Goal: Task Accomplishment & Management: Manage account settings

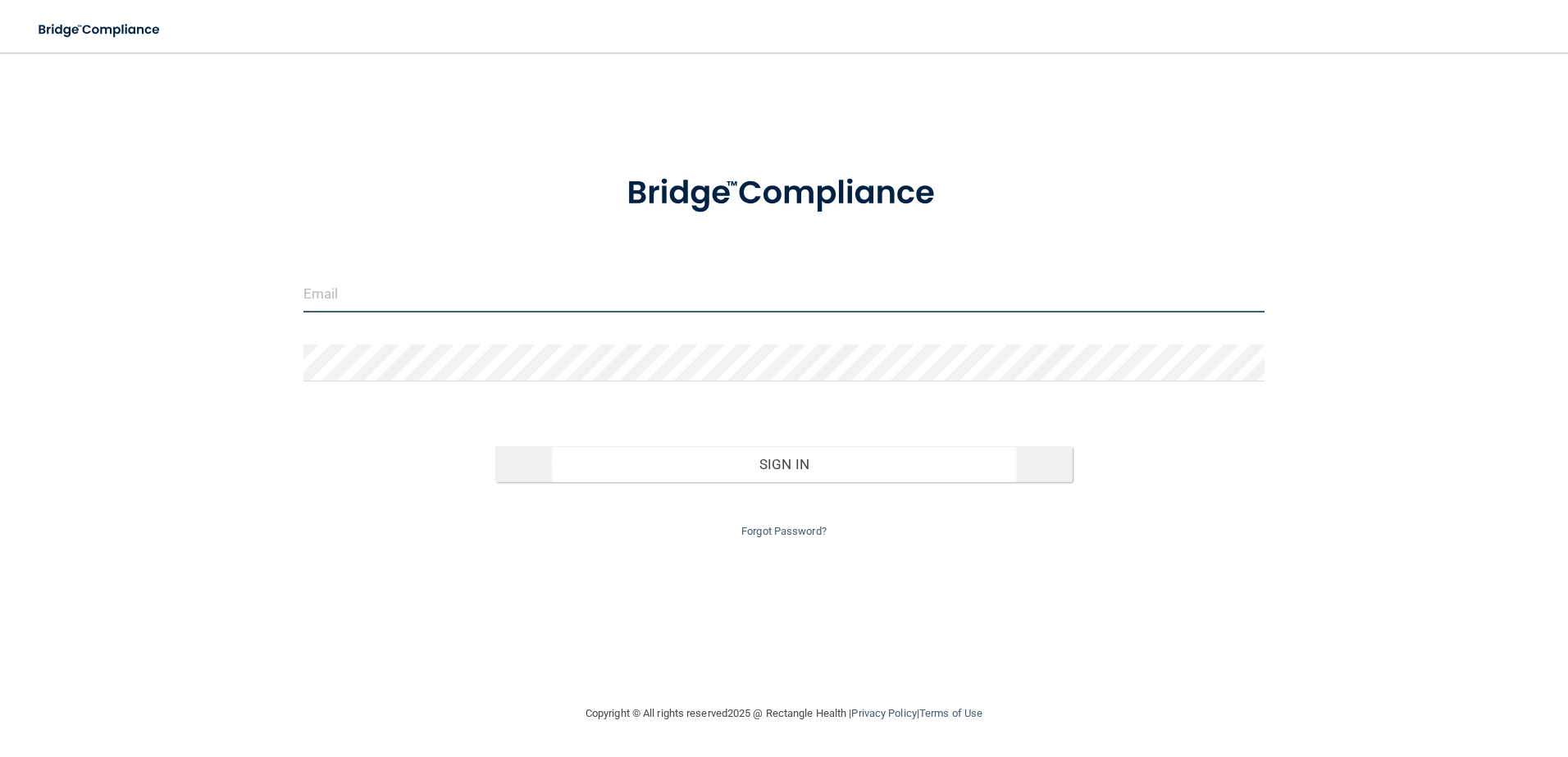
type input "[EMAIL_ADDRESS][DOMAIN_NAME]"
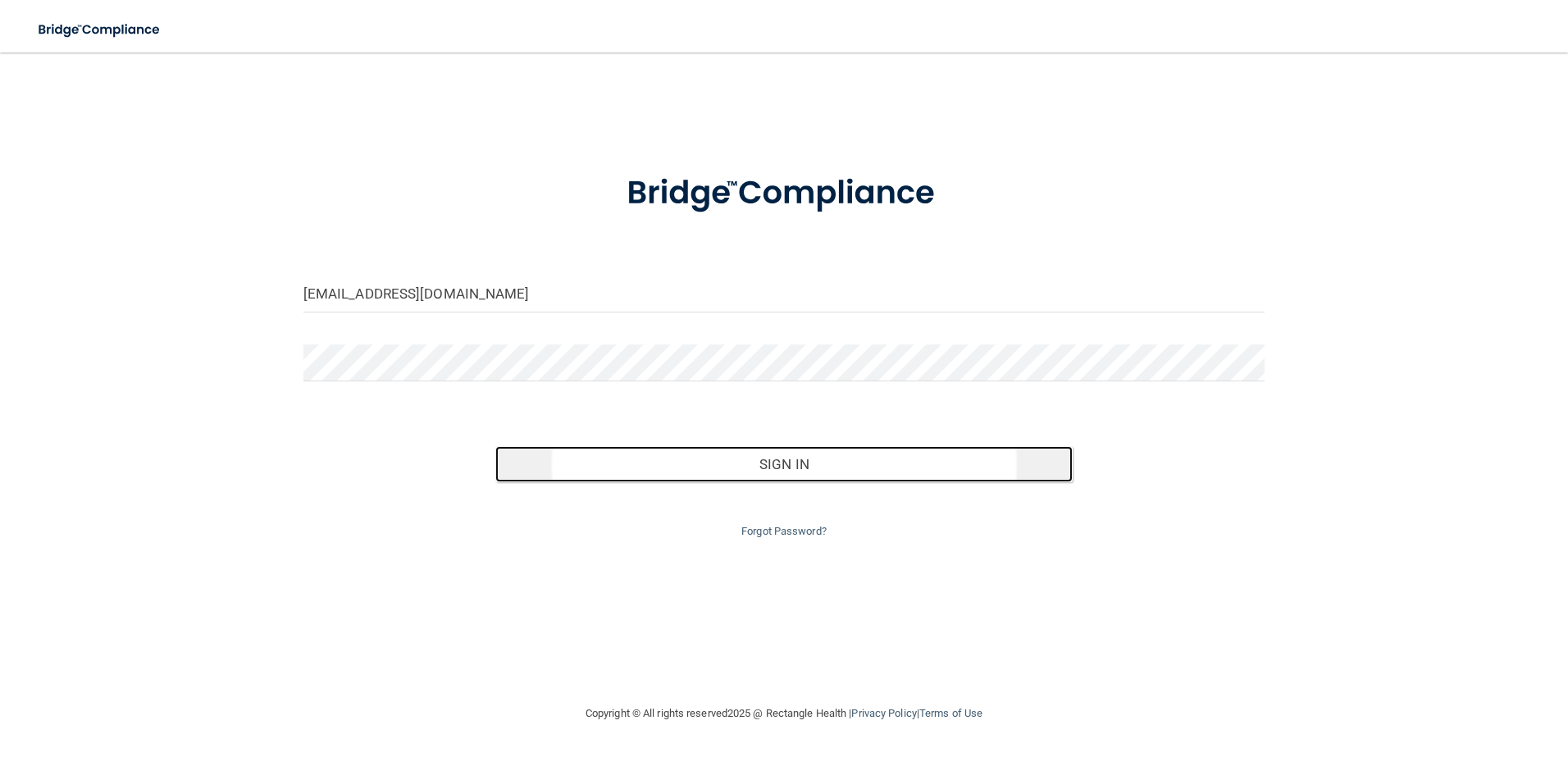
click at [688, 465] on button "Sign In" at bounding box center [784, 463] width 577 height 36
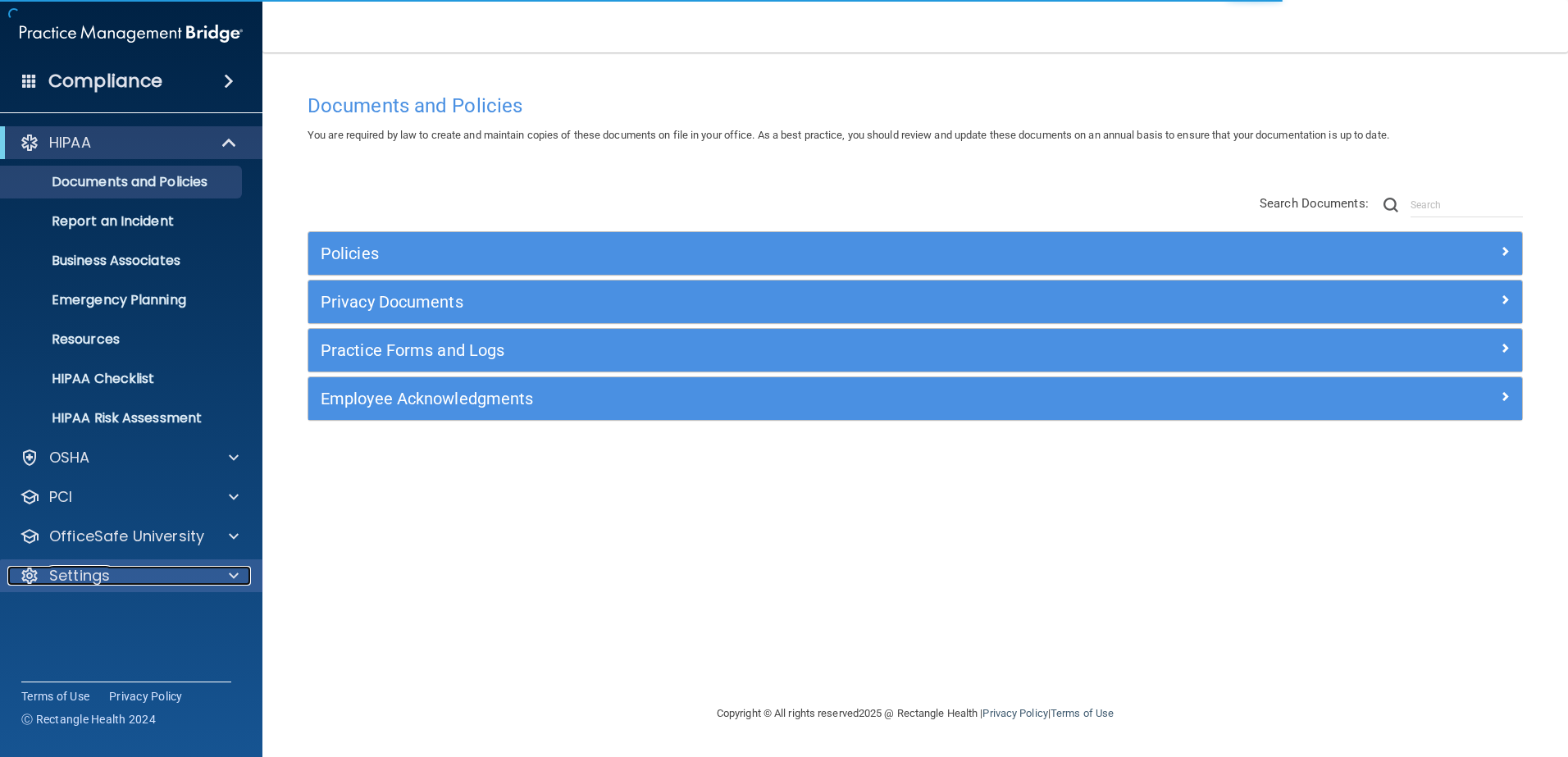
click at [120, 566] on div "Settings" at bounding box center [110, 576] width 204 height 19
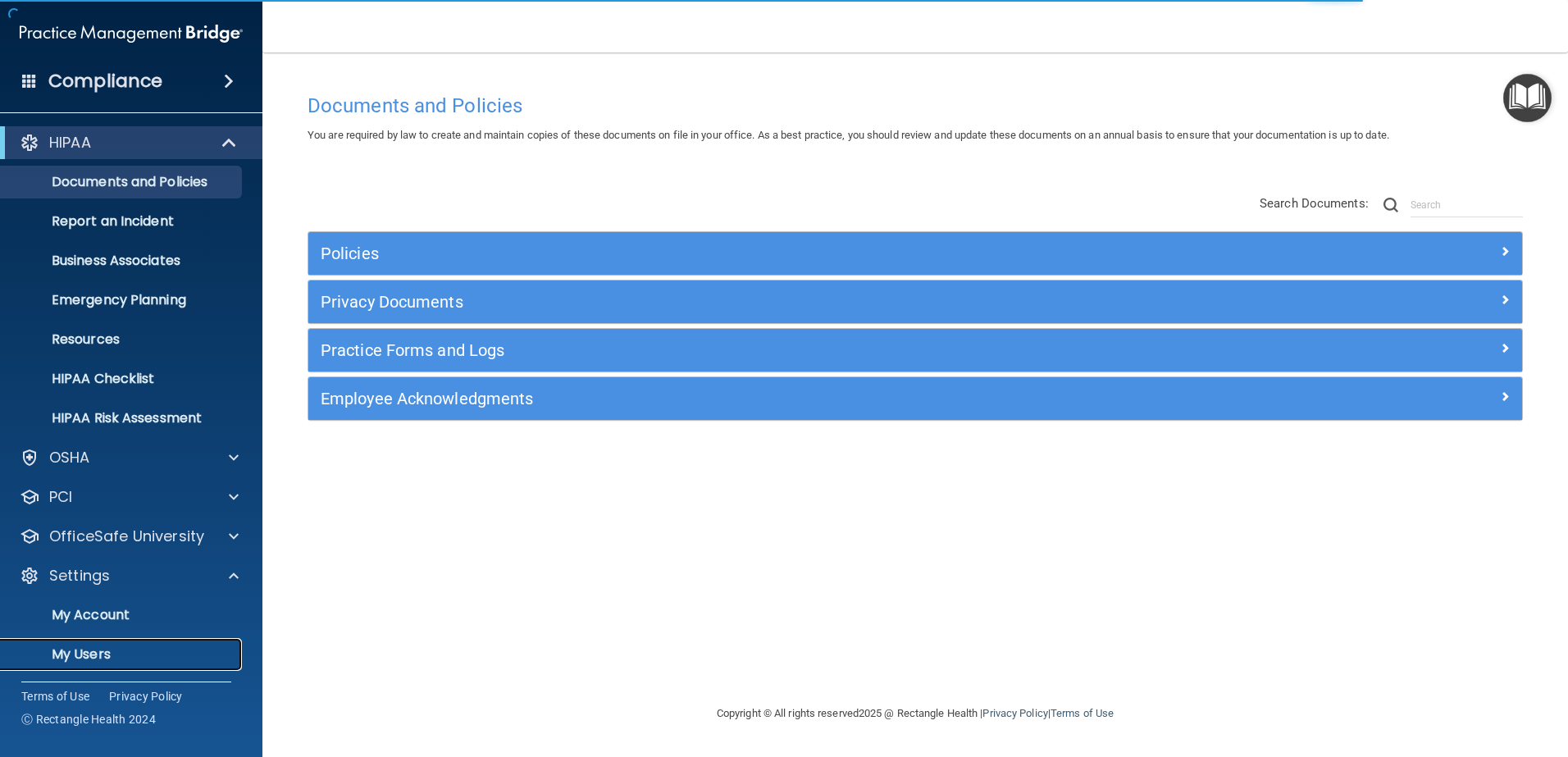
click at [97, 652] on p "My Users" at bounding box center [122, 653] width 224 height 16
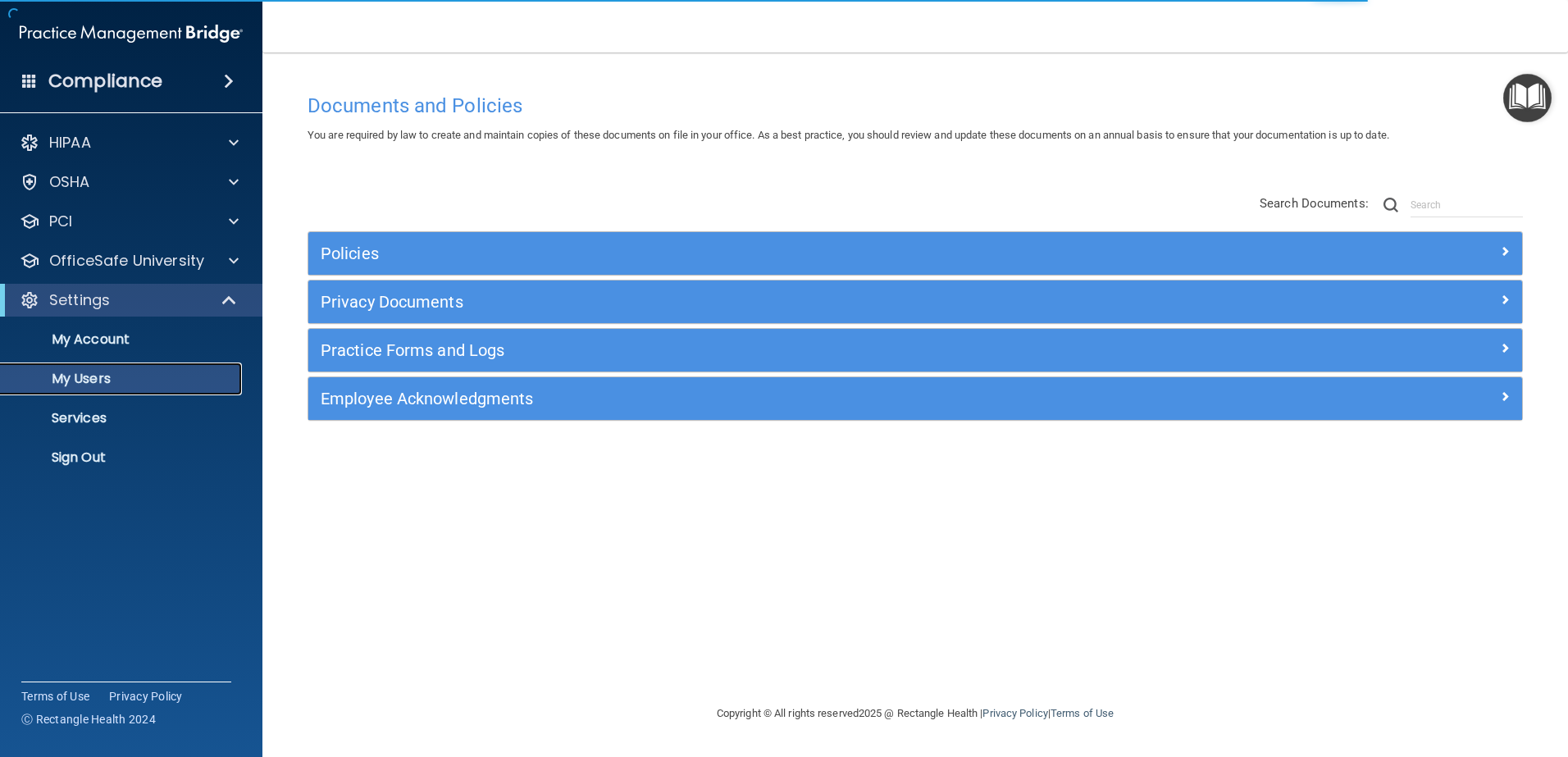
select select "20"
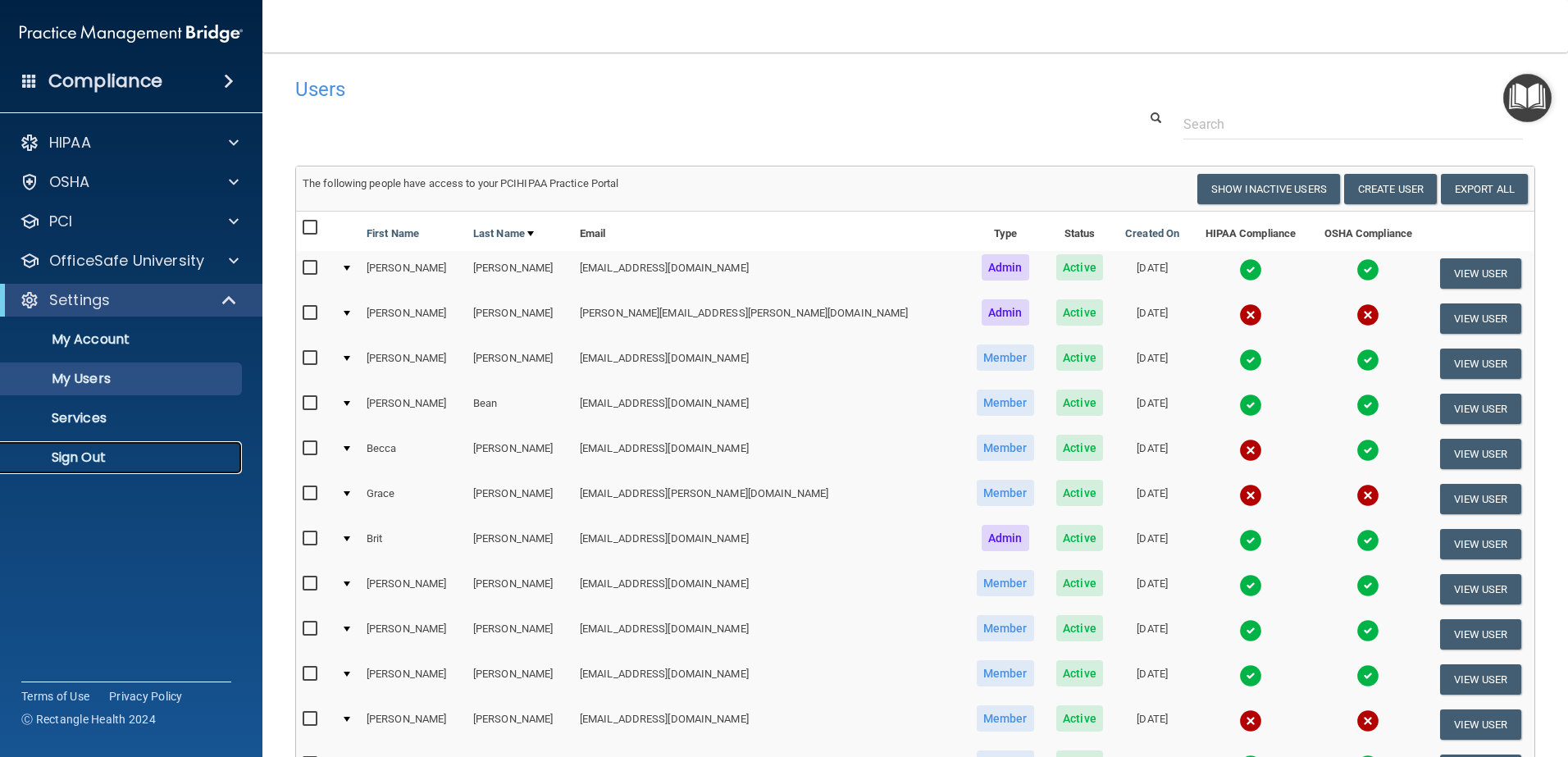
click at [83, 462] on p "Sign Out" at bounding box center [122, 457] width 224 height 16
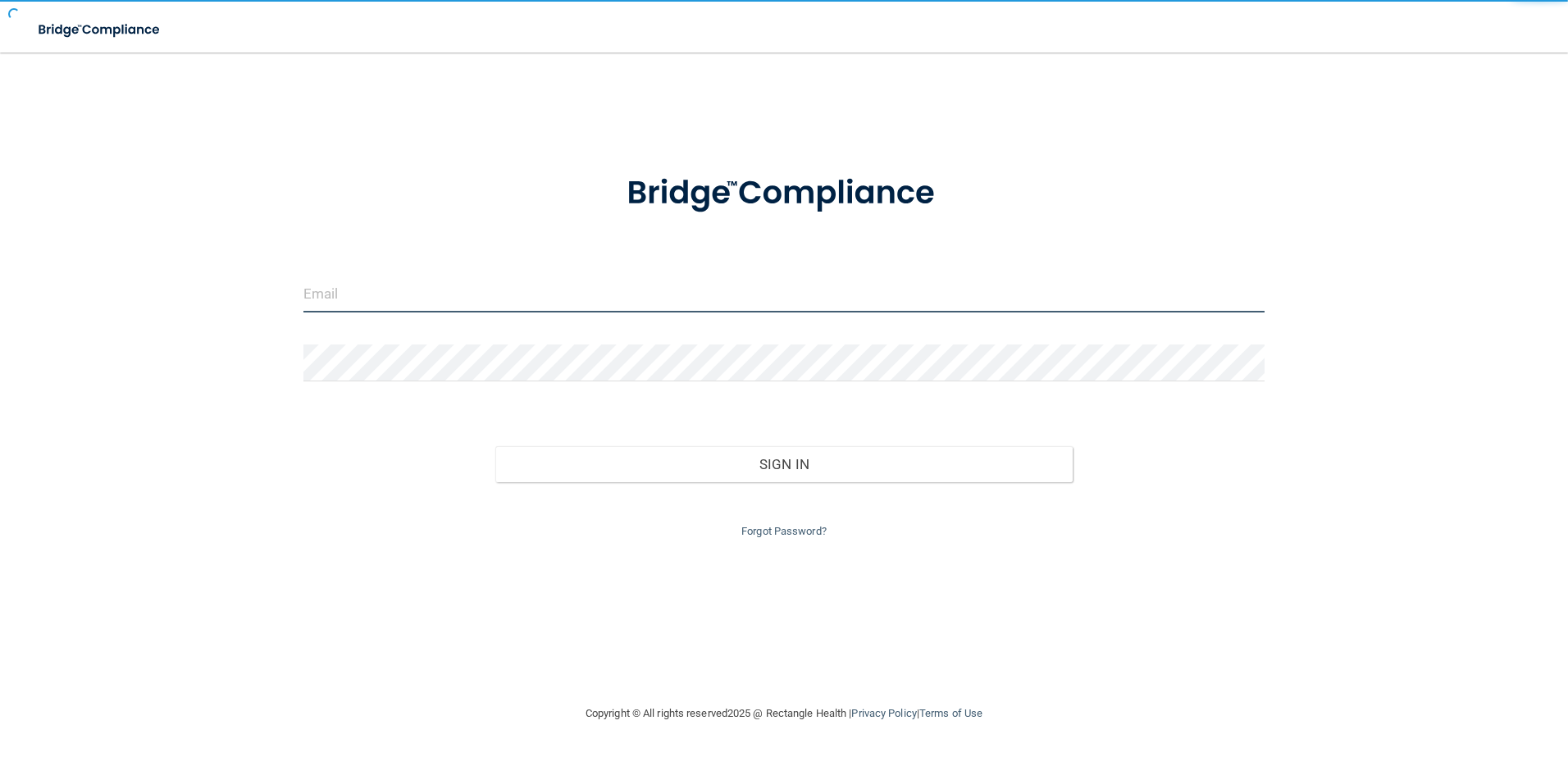
type input "[EMAIL_ADDRESS][DOMAIN_NAME]"
